Goal: Task Accomplishment & Management: Use online tool/utility

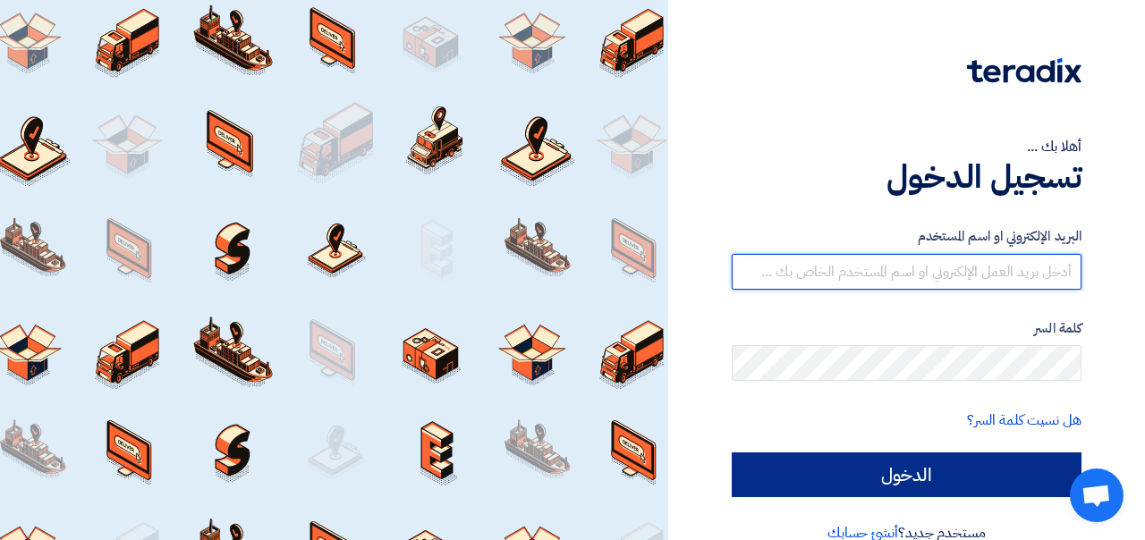
type input "belal@powergreen.com"
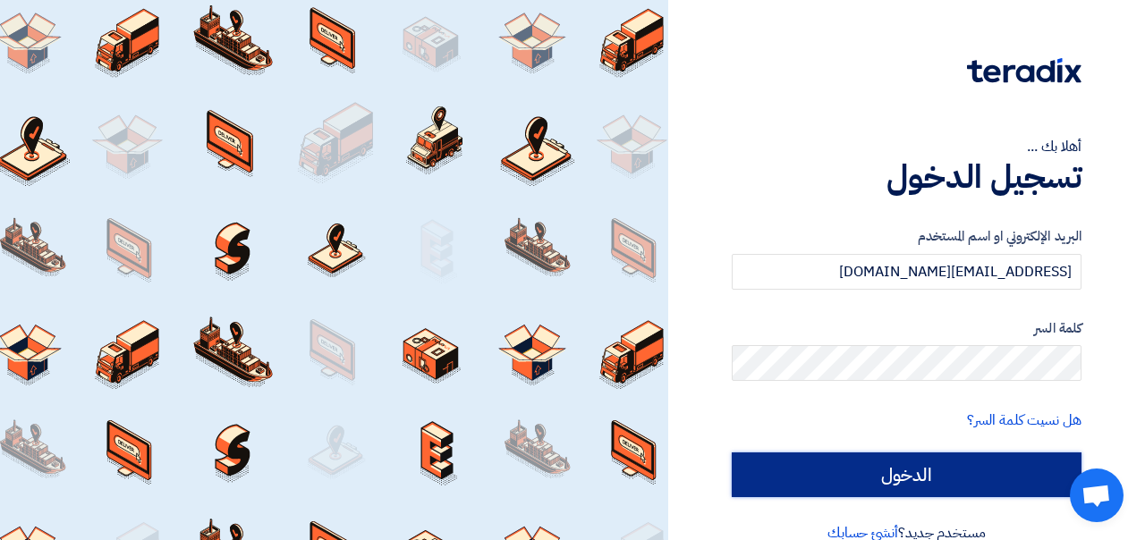
click at [929, 478] on input "الدخول" at bounding box center [907, 475] width 350 height 45
type input "Sign in"
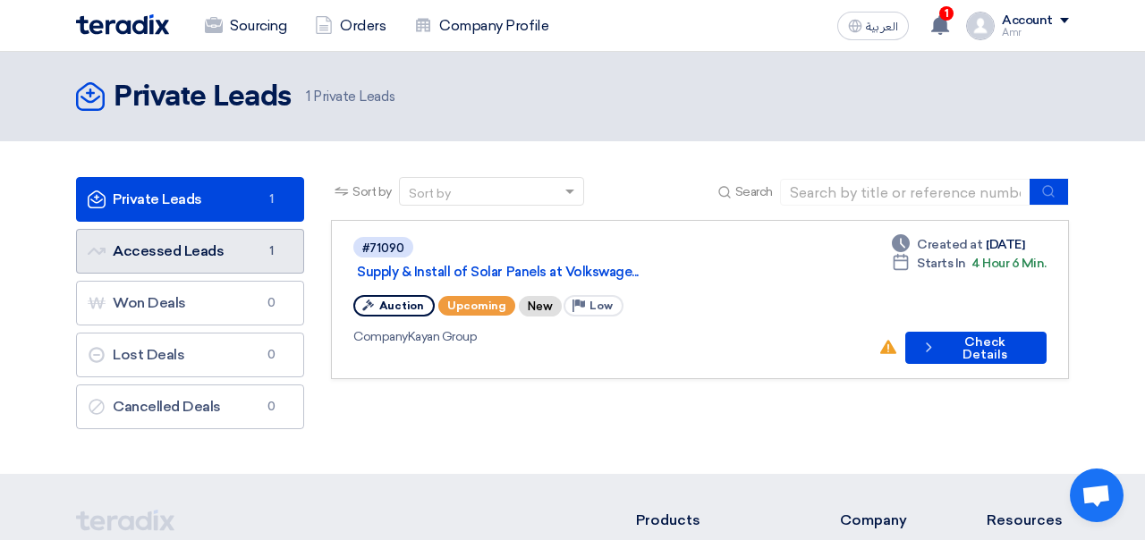
click at [173, 250] on link "Accessed Leads Accessed Leads 1" at bounding box center [190, 251] width 228 height 45
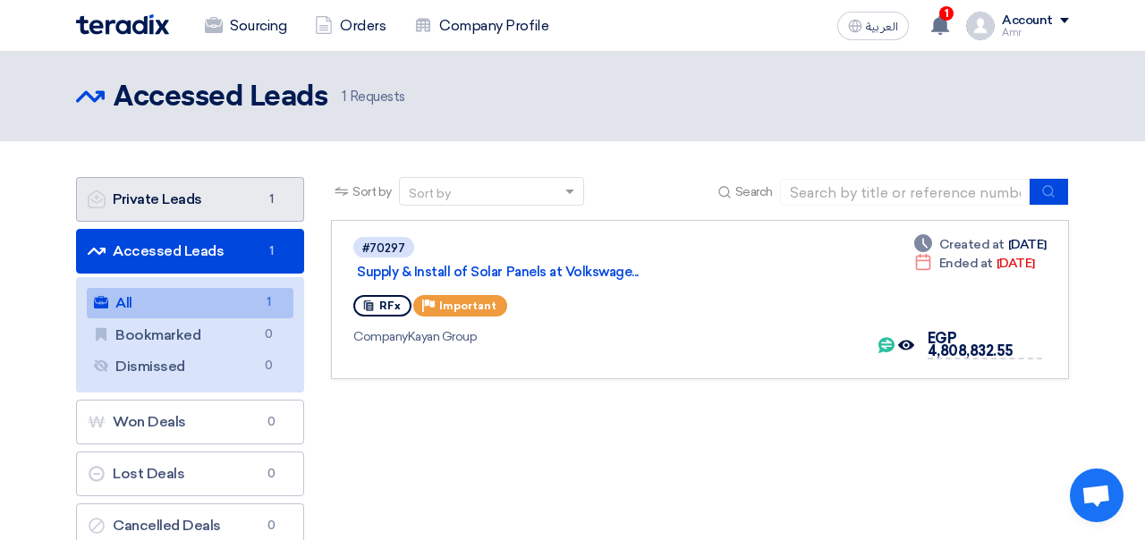
click at [174, 198] on link "Private Leads Private Leads 1" at bounding box center [190, 199] width 228 height 45
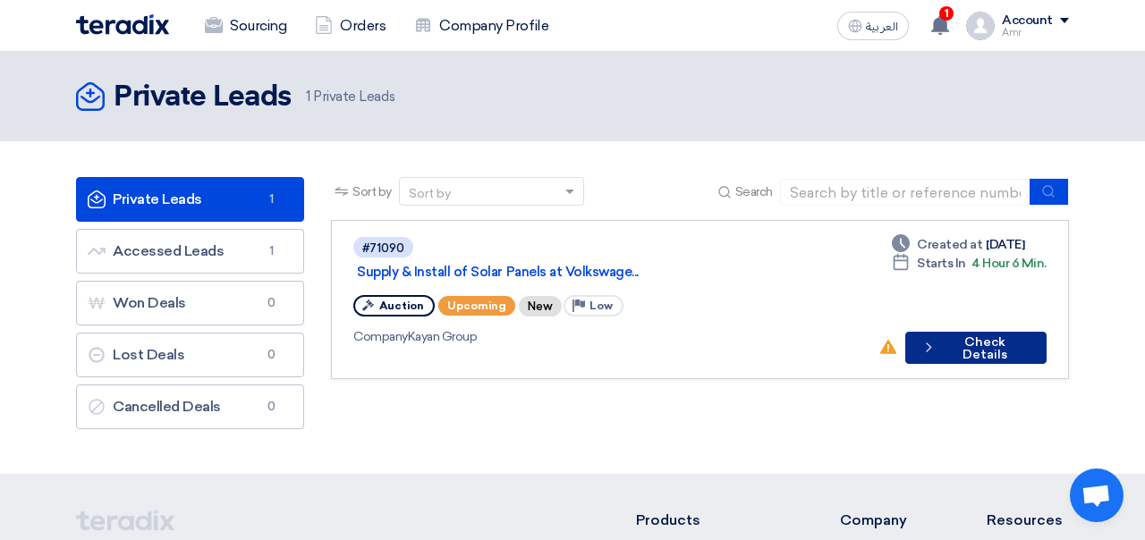
click at [963, 332] on button "Check details Check Details" at bounding box center [975, 348] width 141 height 32
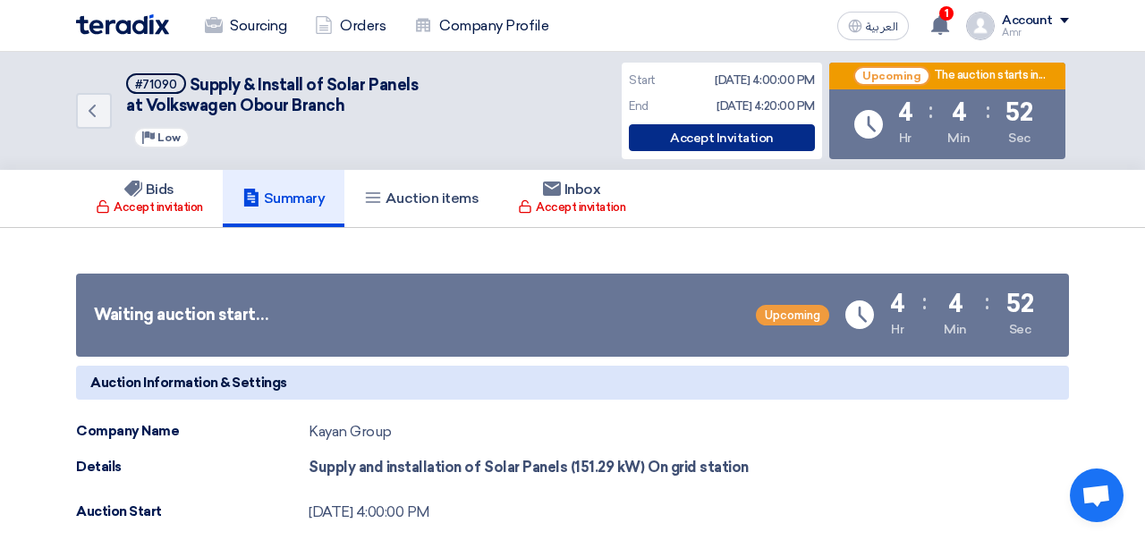
click at [715, 144] on div "Accept Invitation" at bounding box center [722, 137] width 186 height 27
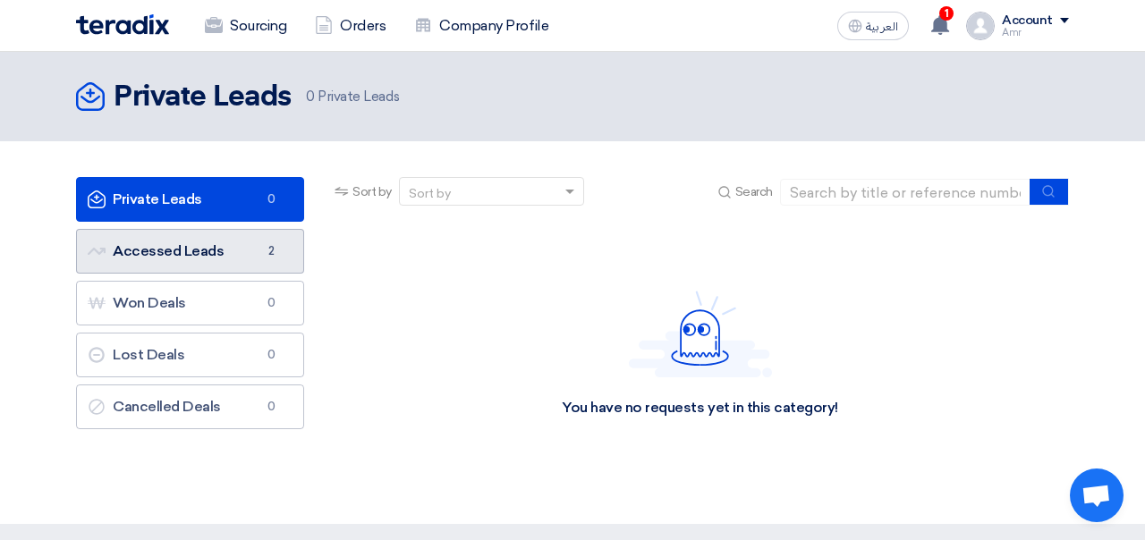
click at [217, 253] on link "Accessed Leads Accessed Leads 2" at bounding box center [190, 251] width 228 height 45
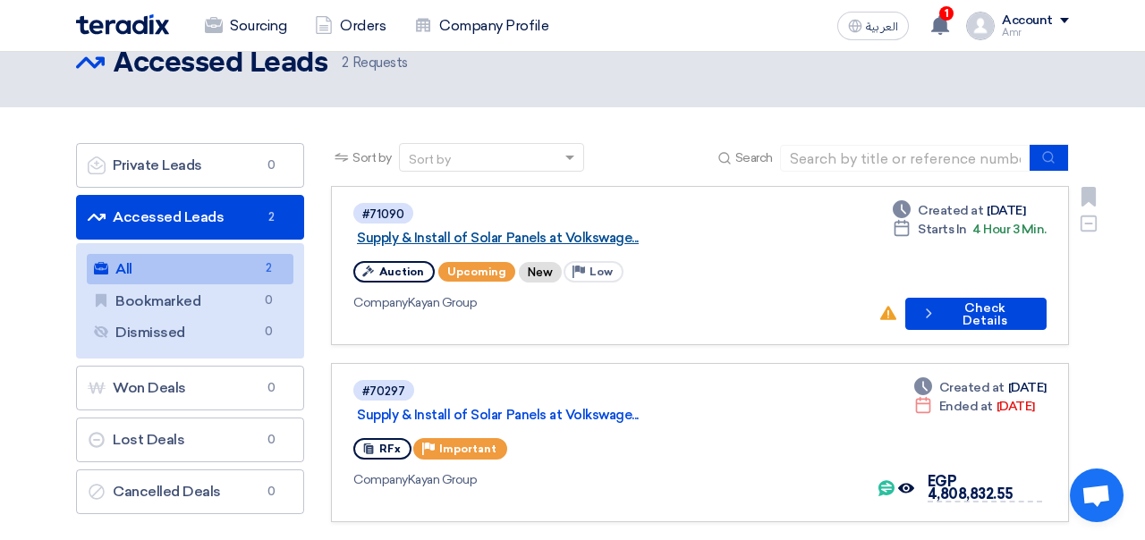
scroll to position [44, 0]
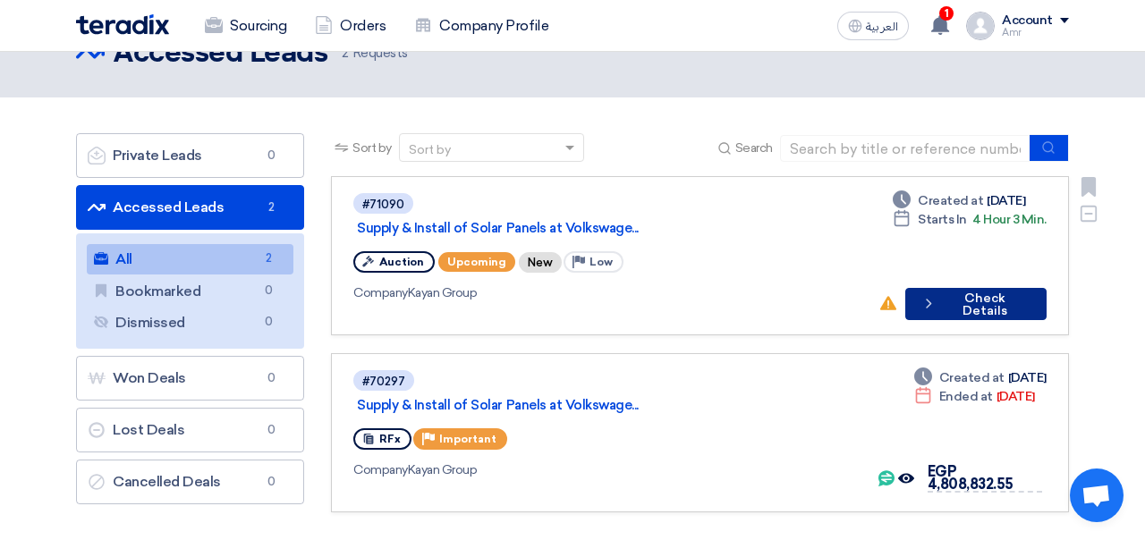
click at [963, 288] on button "Check details Check Details" at bounding box center [975, 304] width 141 height 32
